Goal: Information Seeking & Learning: Find specific page/section

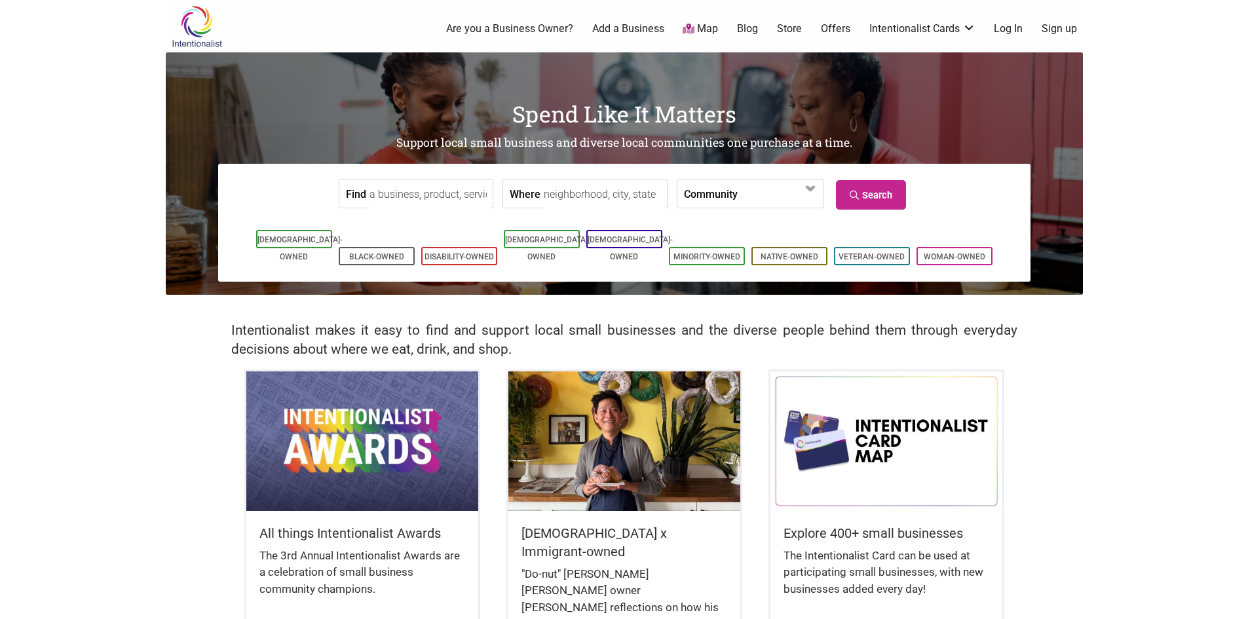
click at [399, 198] on input "Find" at bounding box center [429, 193] width 120 height 29
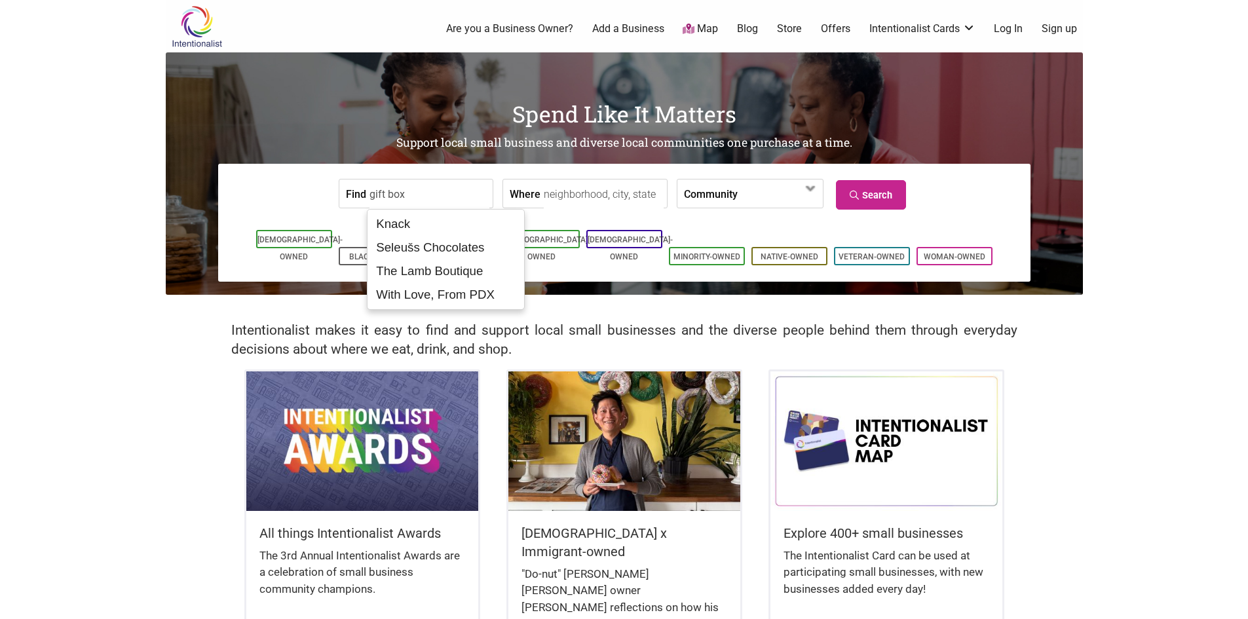
type input "gift box"
click at [571, 193] on input "Where" at bounding box center [604, 193] width 120 height 29
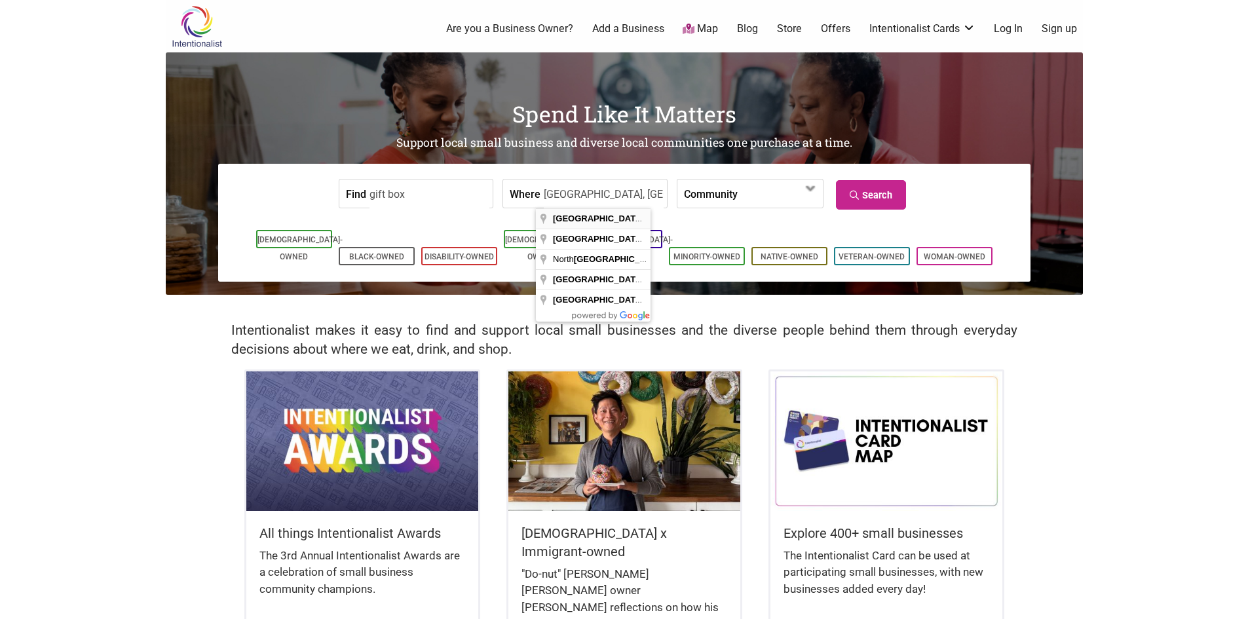
type input "Seattle, WA, USA"
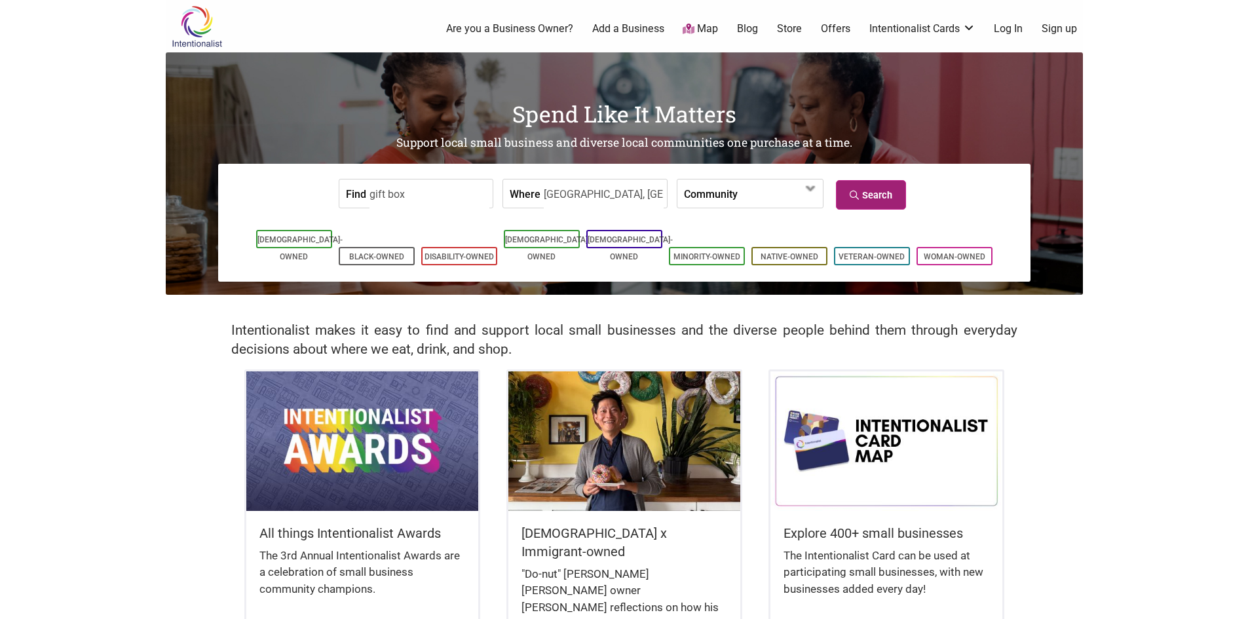
click at [874, 190] on link "Search" at bounding box center [871, 194] width 70 height 29
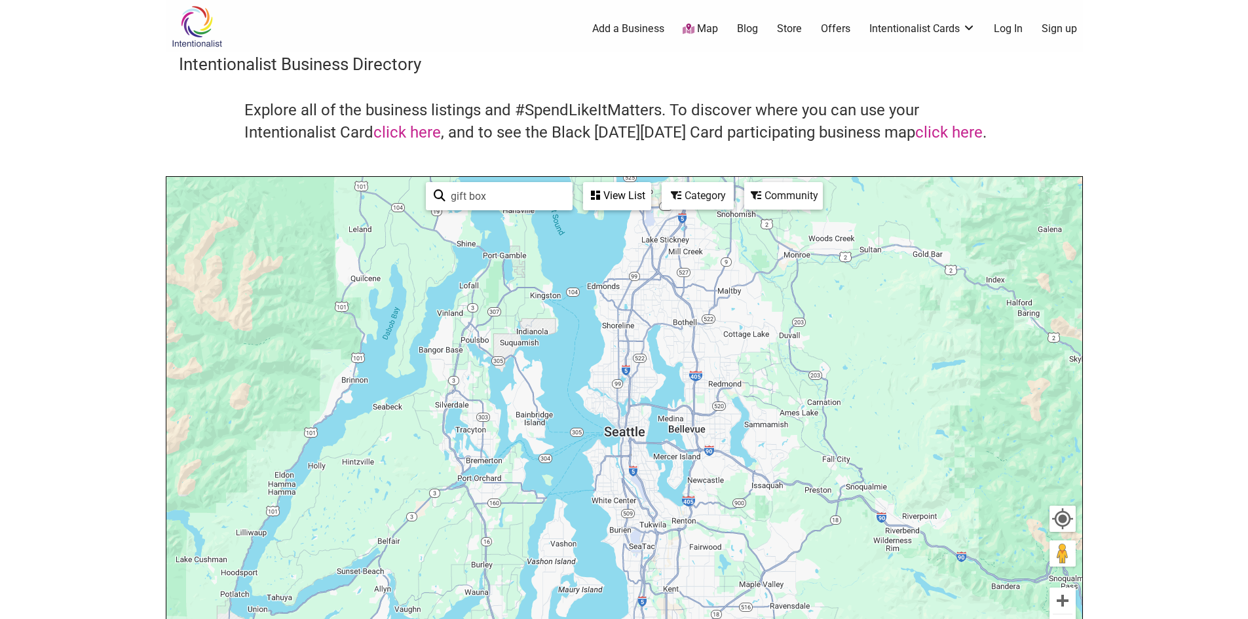
click at [623, 195] on div "View List" at bounding box center [616, 195] width 65 height 25
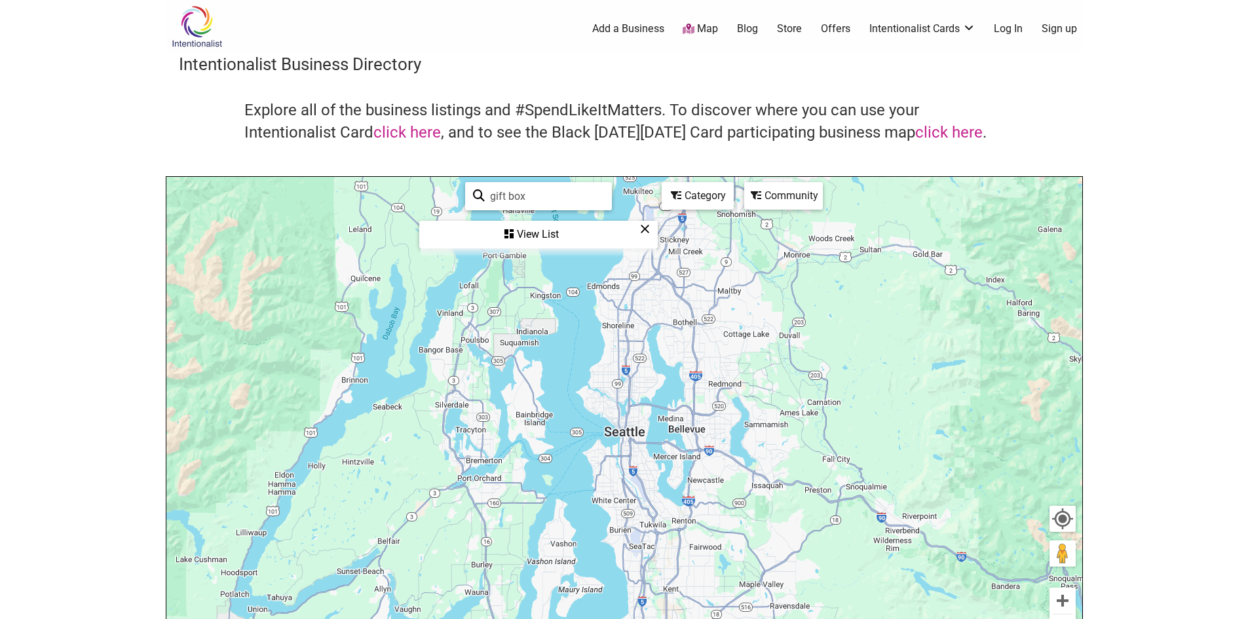
click at [540, 232] on div "View List" at bounding box center [538, 234] width 236 height 25
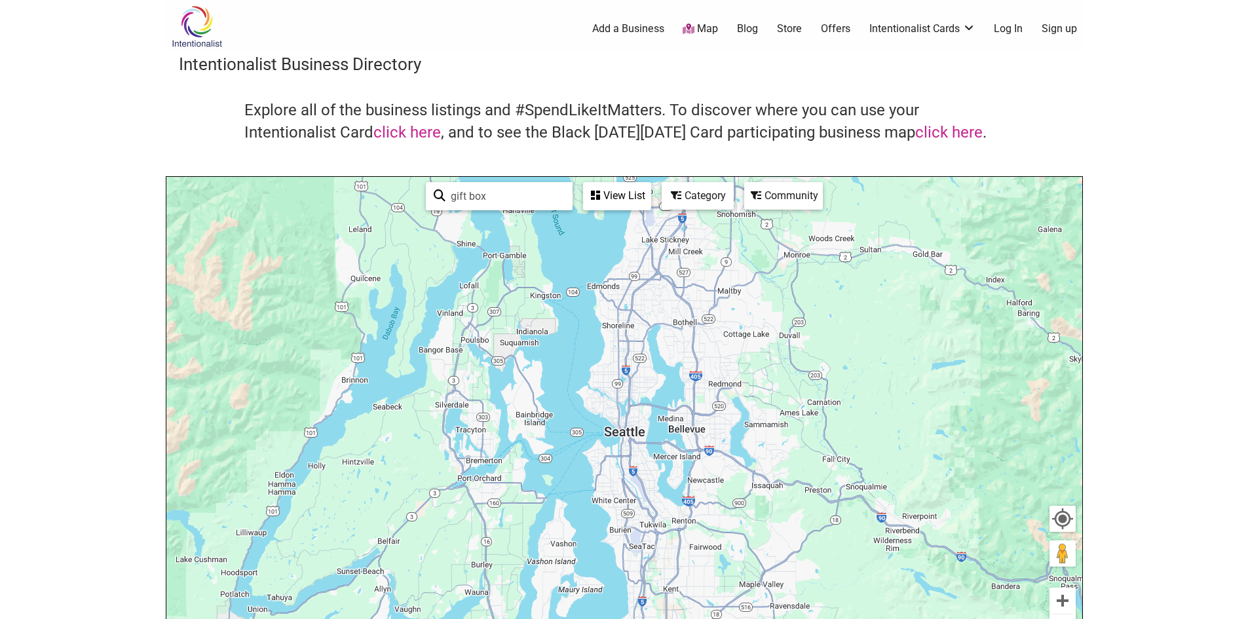
click at [787, 22] on link "Store" at bounding box center [789, 29] width 25 height 14
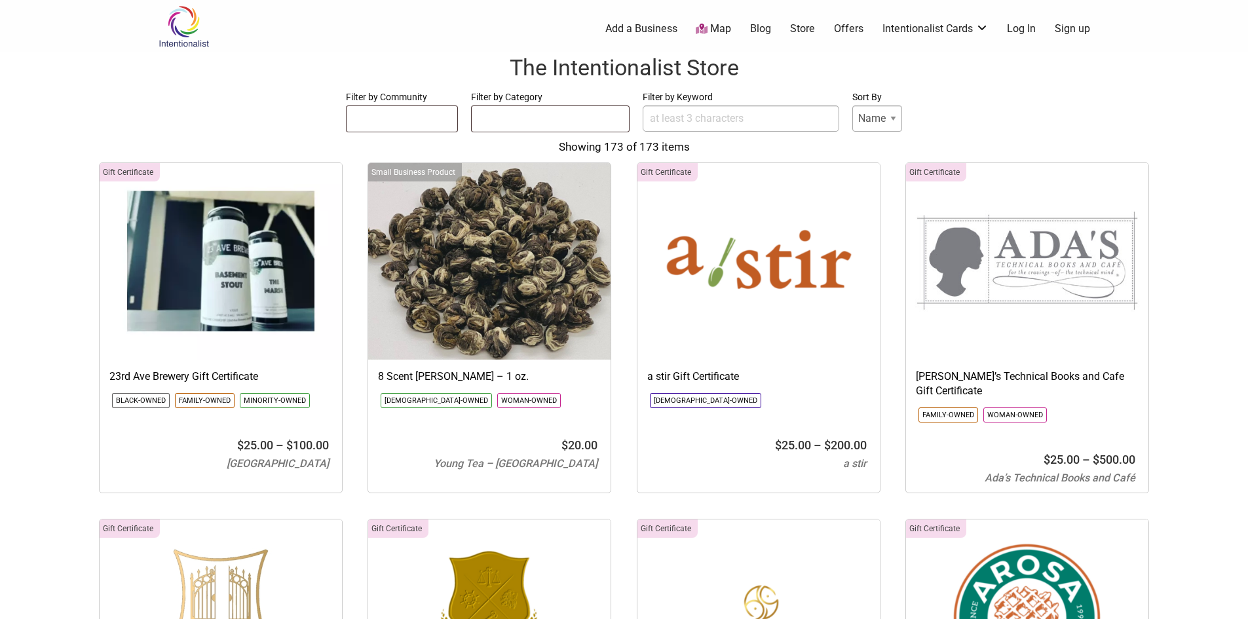
select select
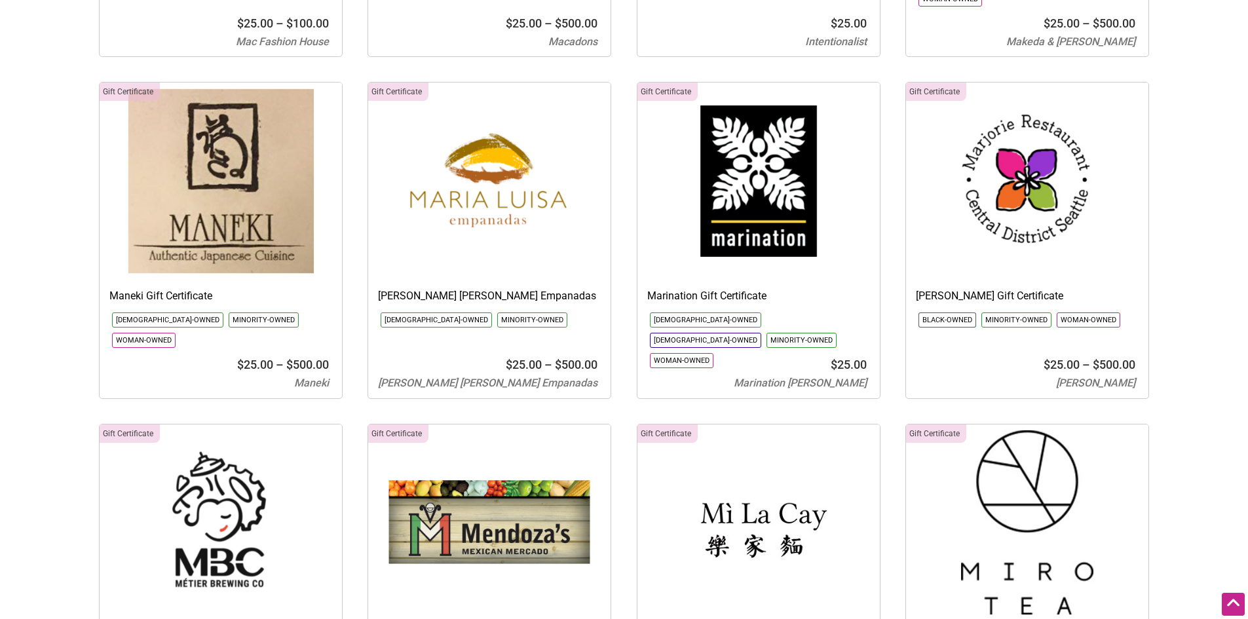
scroll to position [7336, 0]
